Goal: Task Accomplishment & Management: Manage account settings

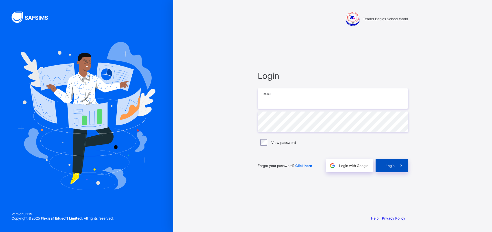
type input "**********"
click at [388, 166] on span "Login" at bounding box center [390, 166] width 9 height 4
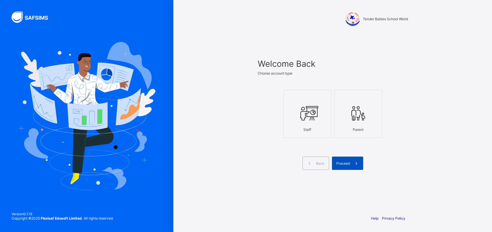
click at [344, 161] on span "Proceed" at bounding box center [344, 163] width 14 height 4
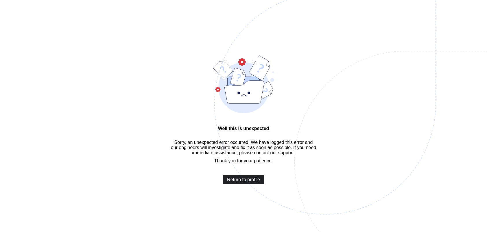
click at [242, 182] on span "Return to profile" at bounding box center [243, 179] width 33 height 5
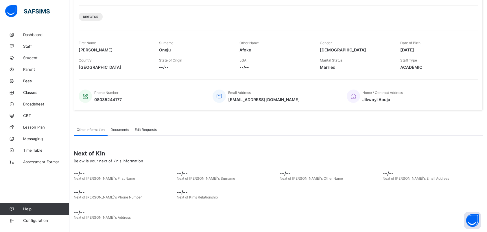
scroll to position [68, 0]
click at [25, 80] on span "Fees" at bounding box center [46, 81] width 46 height 5
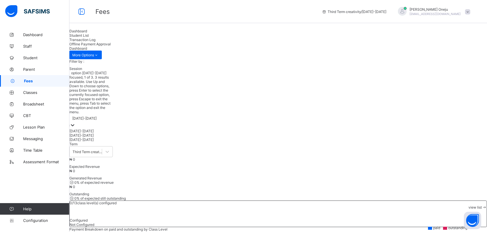
click at [75, 122] on icon at bounding box center [73, 125] width 6 height 6
click at [106, 129] on div "[DATE]-[DATE]" at bounding box center [90, 131] width 43 height 4
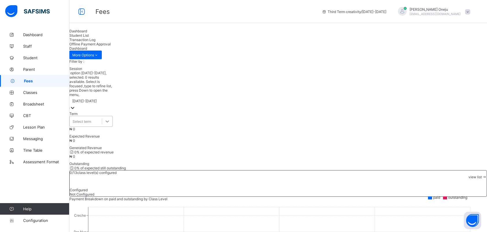
click at [112, 116] on div at bounding box center [107, 121] width 10 height 10
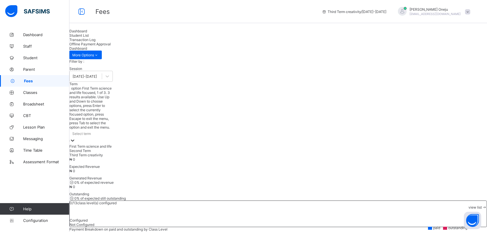
click at [113, 144] on div "First Term science and life" at bounding box center [90, 146] width 43 height 4
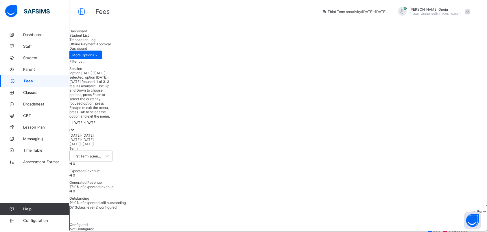
click at [75, 127] on icon at bounding box center [73, 130] width 6 height 6
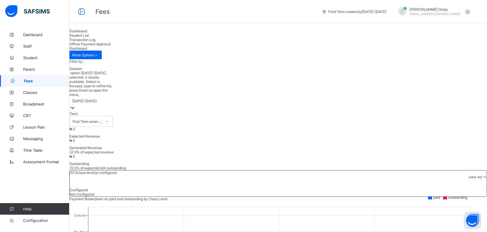
click at [75, 105] on icon at bounding box center [73, 108] width 6 height 6
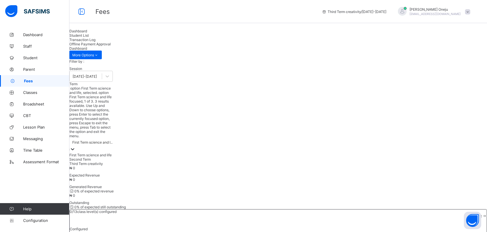
click at [74, 148] on icon at bounding box center [72, 149] width 3 height 2
click at [113, 162] on div "Third Term creativity" at bounding box center [90, 164] width 43 height 4
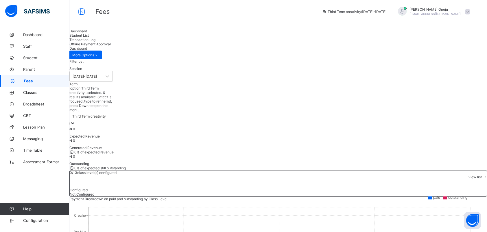
click at [468, 175] on span "view list" at bounding box center [474, 177] width 13 height 4
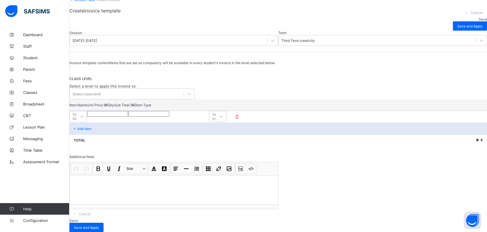
scroll to position [72, 0]
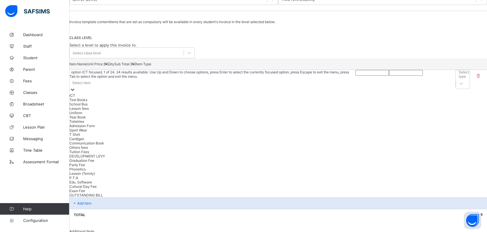
click at [159, 87] on div "Select item" at bounding box center [212, 83] width 286 height 8
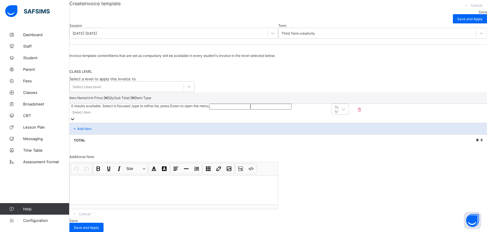
click at [250, 106] on div at bounding box center [229, 107] width 41 height 6
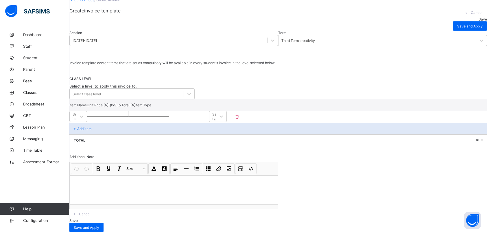
click at [128, 111] on div at bounding box center [107, 114] width 41 height 6
click at [121, 181] on div at bounding box center [174, 190] width 208 height 29
click at [426, 77] on span "CLASS LEVEL" at bounding box center [278, 79] width 418 height 4
click at [34, 128] on span "Lesson Plan" at bounding box center [46, 127] width 46 height 5
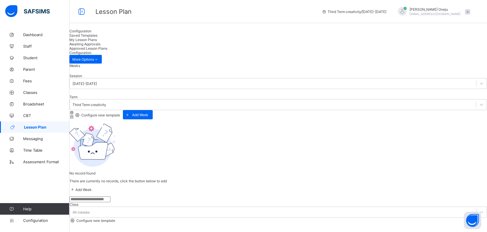
click at [120, 113] on span "Configure new template" at bounding box center [100, 115] width 40 height 4
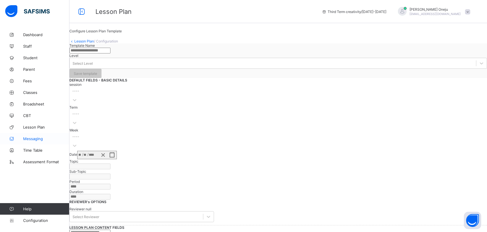
click at [38, 140] on span "Messaging" at bounding box center [46, 138] width 46 height 5
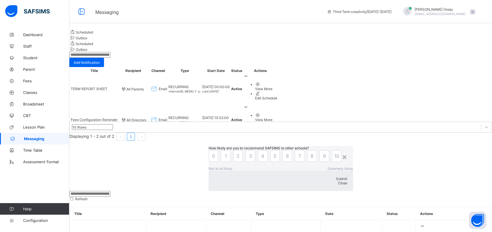
click at [338, 181] on span "Close" at bounding box center [342, 183] width 9 height 4
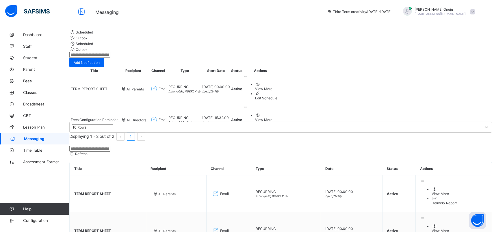
click at [278, 131] on div "Edit Schedule" at bounding box center [266, 129] width 22 height 4
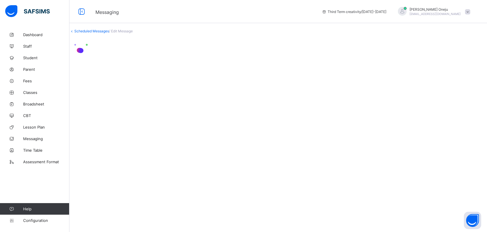
select select "*"
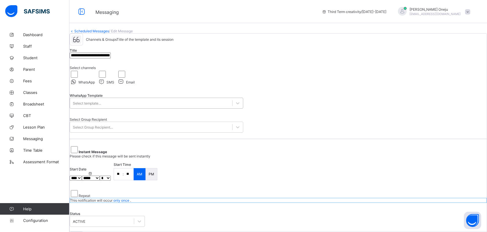
click at [101, 106] on div "Select template..." at bounding box center [87, 103] width 28 height 4
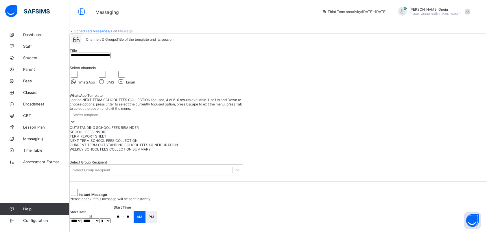
click at [113, 143] on div "NEXT TERM SCHOOL FEES COLLECTION" at bounding box center [157, 141] width 174 height 4
type input "**********"
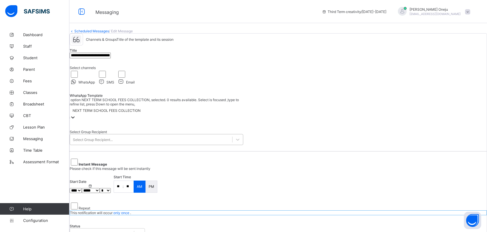
click at [111, 142] on div "Select Group Recipient..." at bounding box center [93, 140] width 40 height 4
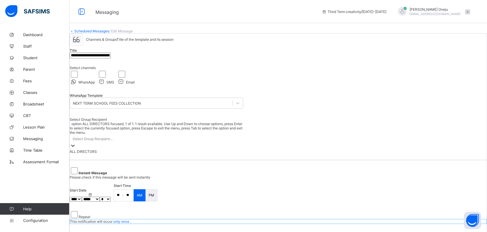
click at [111, 154] on div "ALL DIRECTORS" at bounding box center [157, 151] width 174 height 4
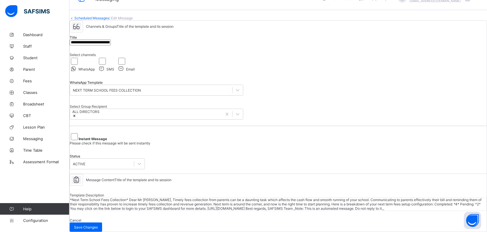
scroll to position [143, 0]
click at [122, 198] on div "*Next Term School Fees Collection* Dear Mr John Doe, Timely fees collection fro…" at bounding box center [278, 205] width 417 height 14
click at [104, 193] on span "Template Description" at bounding box center [87, 196] width 34 height 6
click at [282, 198] on div "*Next Term School Fees Collection* Dear Mr John Doe, Timely fees collection fro…" at bounding box center [278, 204] width 416 height 13
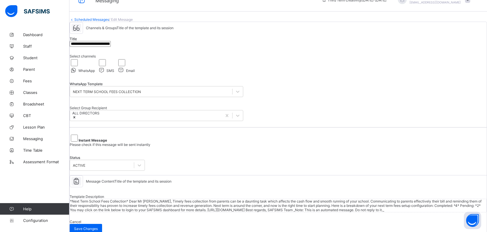
scroll to position [0, 0]
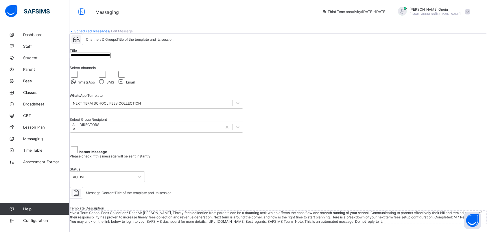
click at [100, 33] on link "Scheduled Messages" at bounding box center [91, 31] width 35 height 4
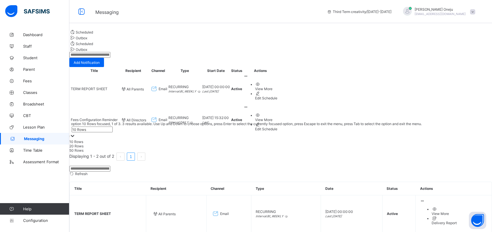
click at [75, 139] on icon at bounding box center [73, 136] width 6 height 6
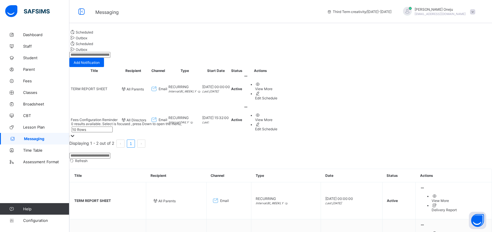
click at [75, 139] on icon at bounding box center [73, 136] width 6 height 6
click at [472, 12] on span at bounding box center [472, 11] width 5 height 5
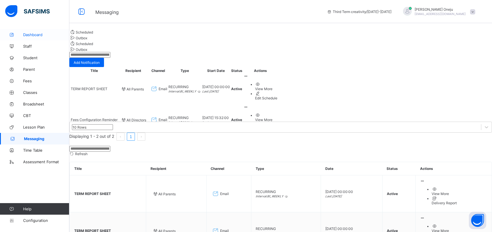
click at [34, 35] on span "Dashboard" at bounding box center [46, 34] width 46 height 5
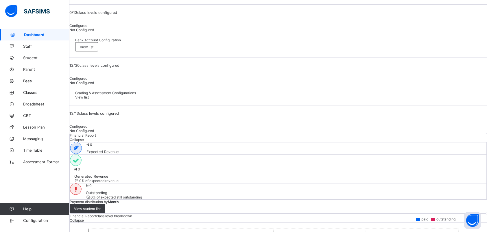
scroll to position [217, 0]
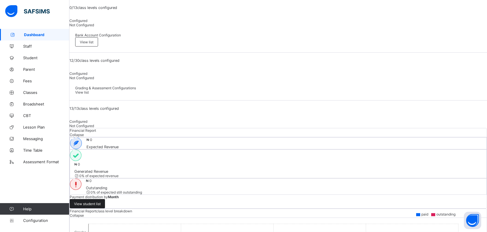
click at [101, 202] on span "View student list" at bounding box center [87, 204] width 27 height 4
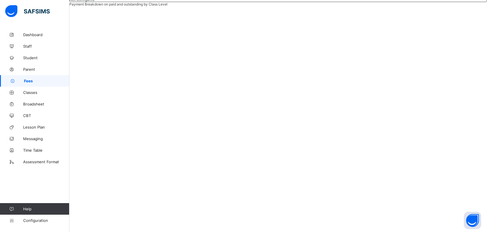
scroll to position [176, 0]
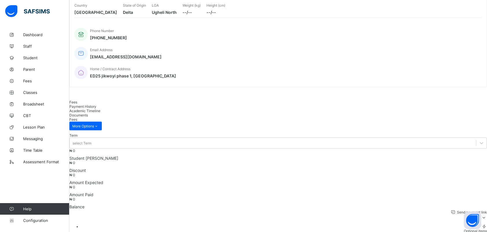
scroll to position [176, 0]
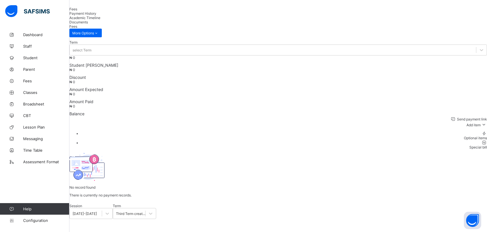
click at [88, 20] on span "Documents" at bounding box center [78, 22] width 19 height 4
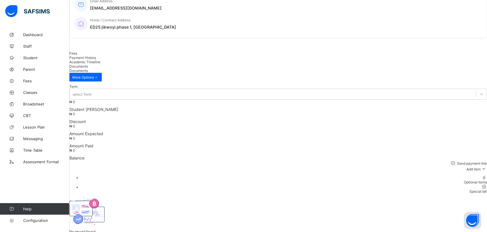
click at [100, 60] on span "Academic Timeline" at bounding box center [84, 62] width 31 height 4
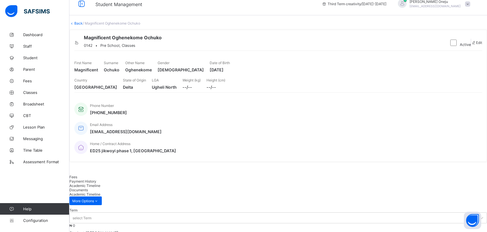
scroll to position [0, 0]
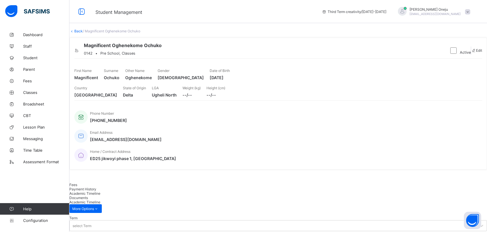
click at [470, 10] on span at bounding box center [467, 11] width 5 height 5
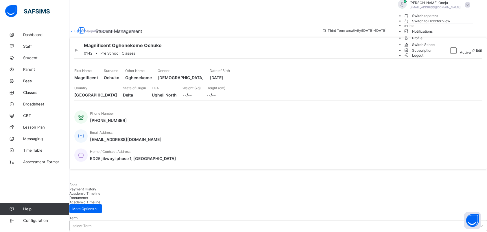
click at [451, 24] on span "Switch to Director View" at bounding box center [427, 21] width 47 height 6
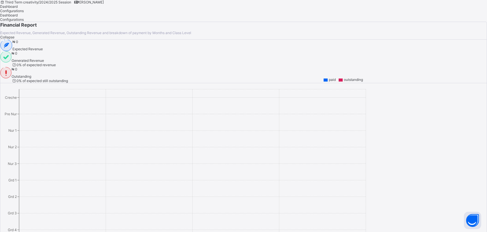
click at [104, 4] on span "[PERSON_NAME]" at bounding box center [90, 2] width 28 height 4
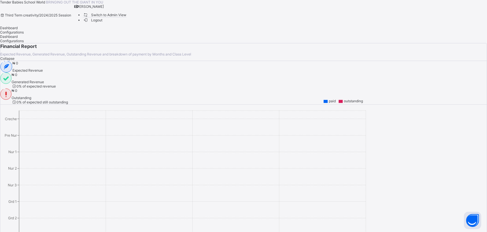
click at [127, 18] on span "Switch to Admin View" at bounding box center [105, 15] width 44 height 6
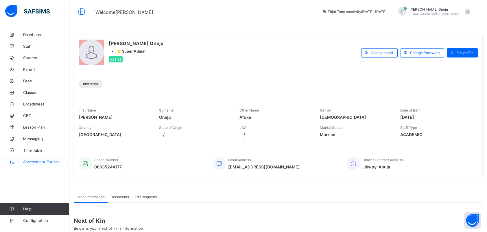
click at [31, 162] on span "Assessment Format" at bounding box center [46, 162] width 46 height 5
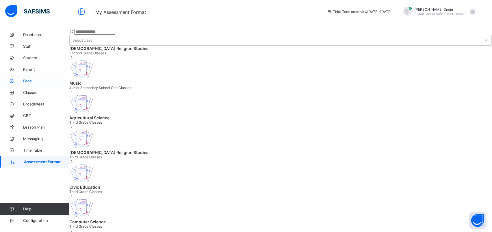
click at [30, 79] on span "Fees" at bounding box center [46, 81] width 46 height 5
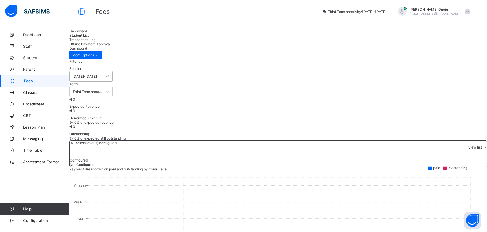
click at [110, 79] on icon at bounding box center [107, 76] width 6 height 6
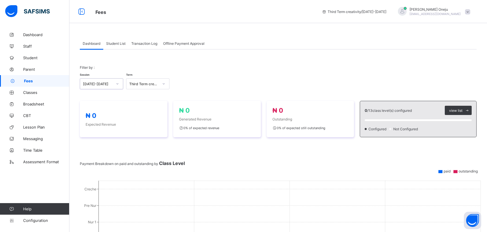
click at [117, 84] on icon at bounding box center [117, 84] width 3 height 6
click at [470, 10] on span at bounding box center [467, 11] width 5 height 5
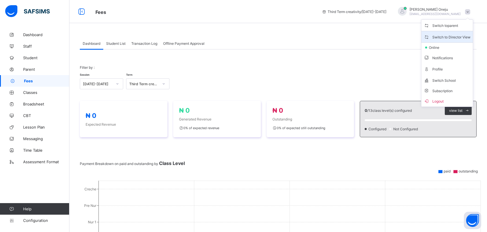
click at [462, 39] on span "Switch to Director View" at bounding box center [447, 37] width 47 height 7
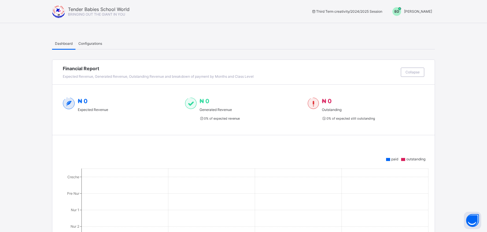
click at [97, 42] on span "Configurations" at bounding box center [90, 43] width 24 height 4
